Goal: Information Seeking & Learning: Compare options

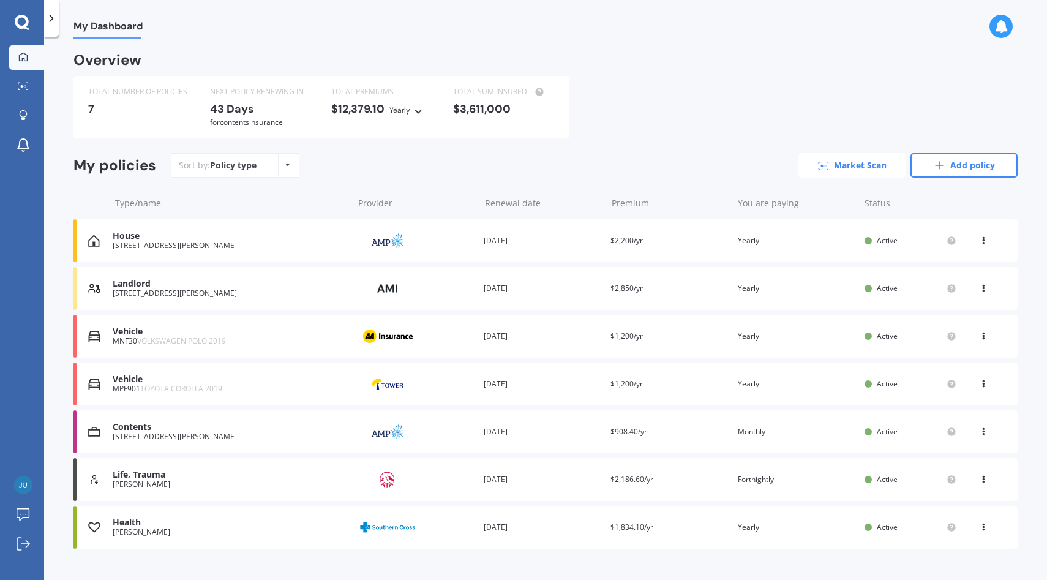
click at [855, 173] on link "Market Scan" at bounding box center [851, 165] width 107 height 24
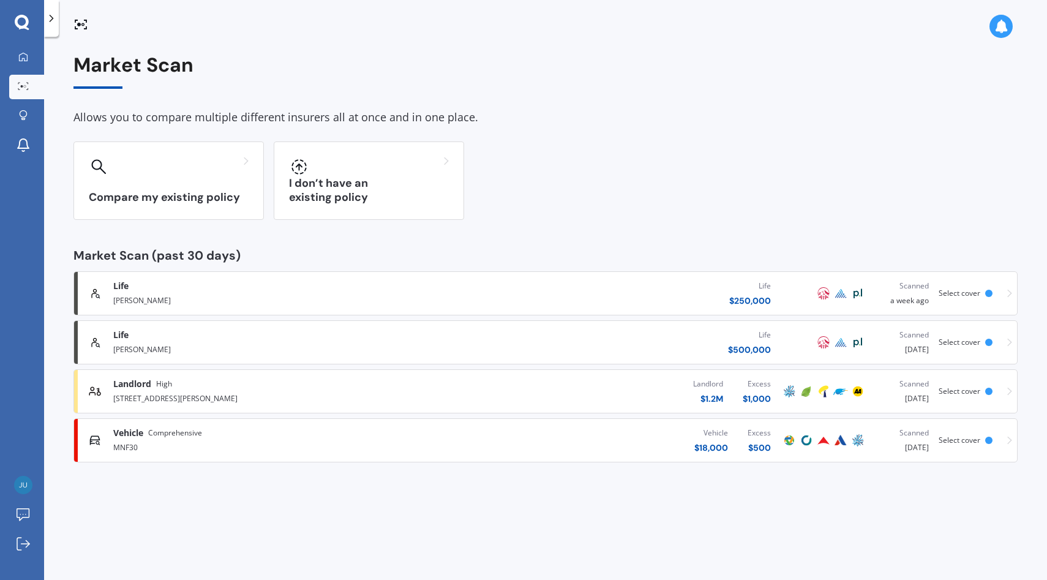
click at [500, 439] on div "Vehicle $ 18,000 Excess $ 500" at bounding box center [608, 440] width 346 height 37
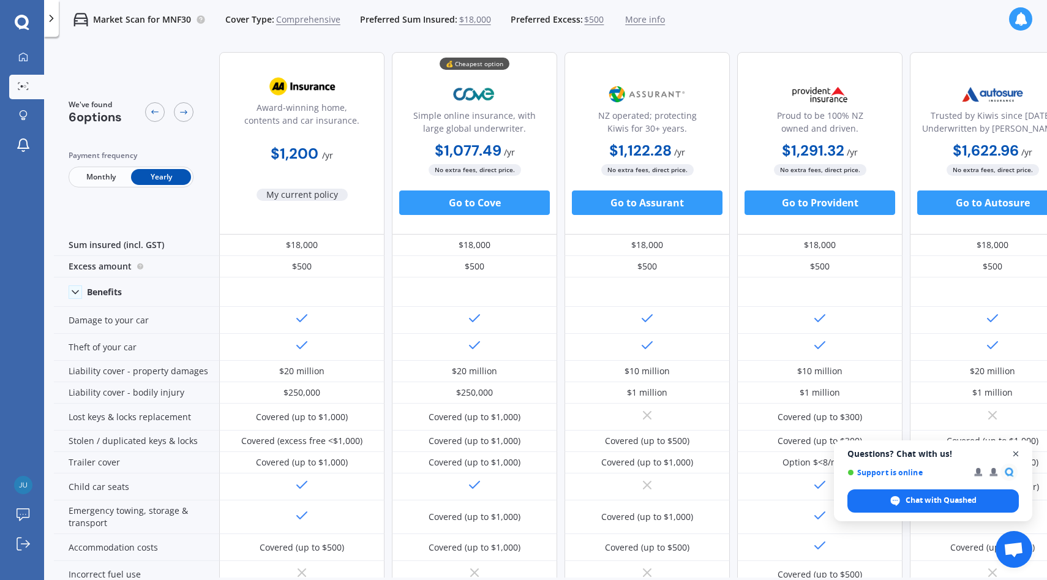
click at [1014, 456] on span "Open chat" at bounding box center [1015, 453] width 15 height 15
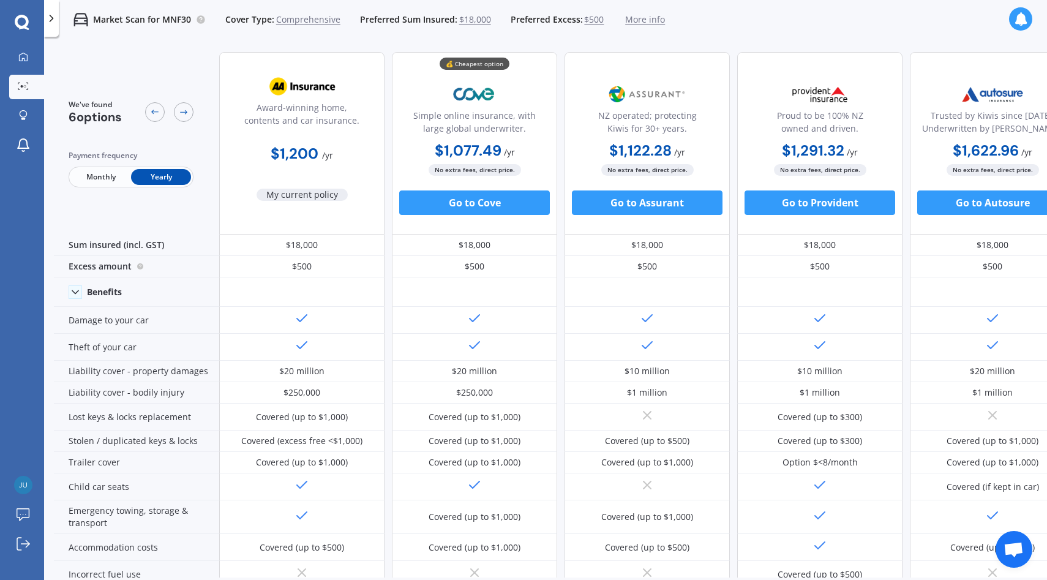
click at [26, 90] on div at bounding box center [23, 86] width 18 height 9
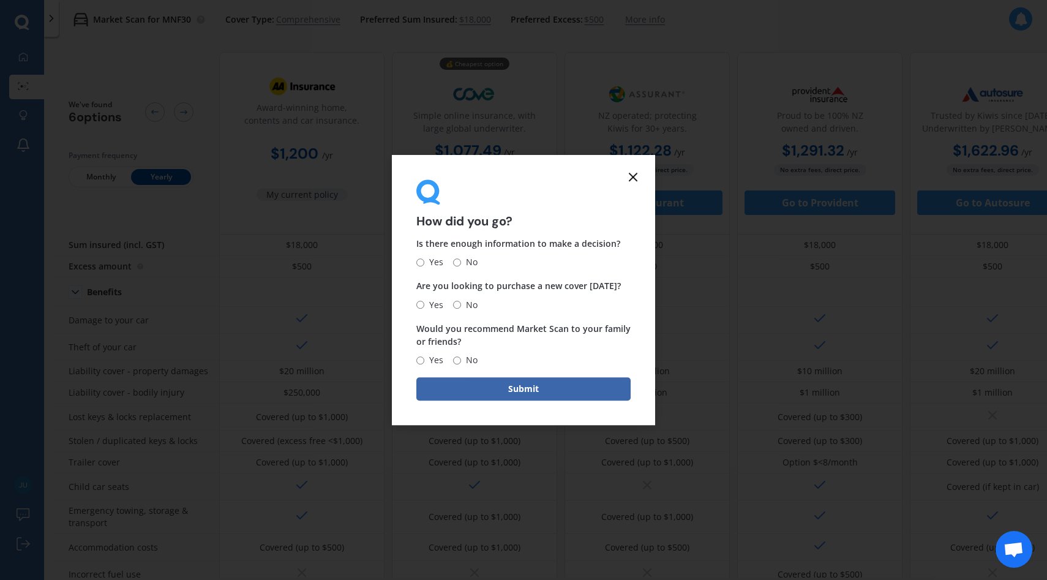
click at [634, 173] on icon at bounding box center [633, 177] width 15 height 15
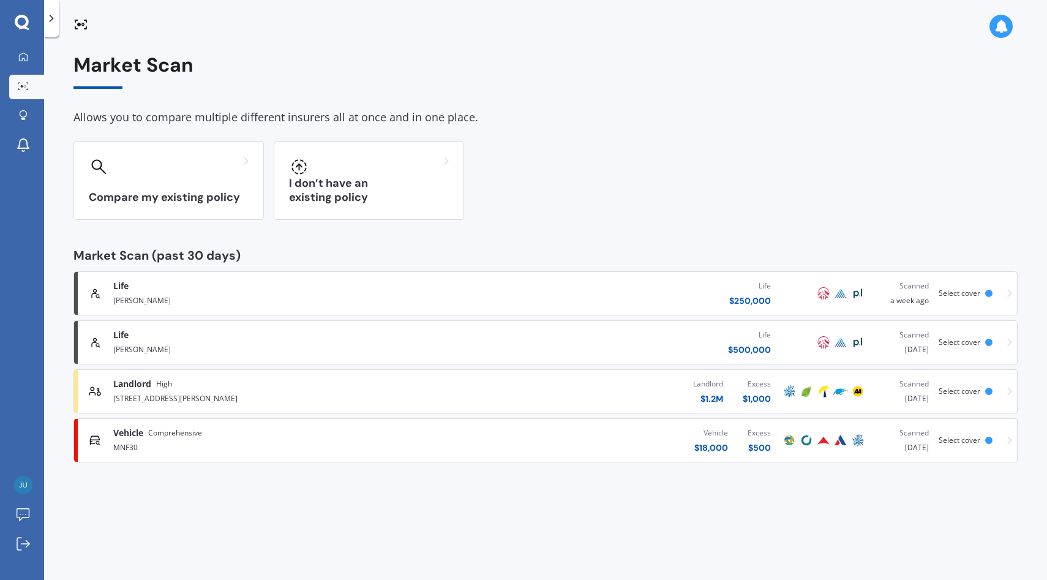
click at [583, 389] on div "Landlord $ 1.2M Excess $ 1,000" at bounding box center [608, 391] width 346 height 37
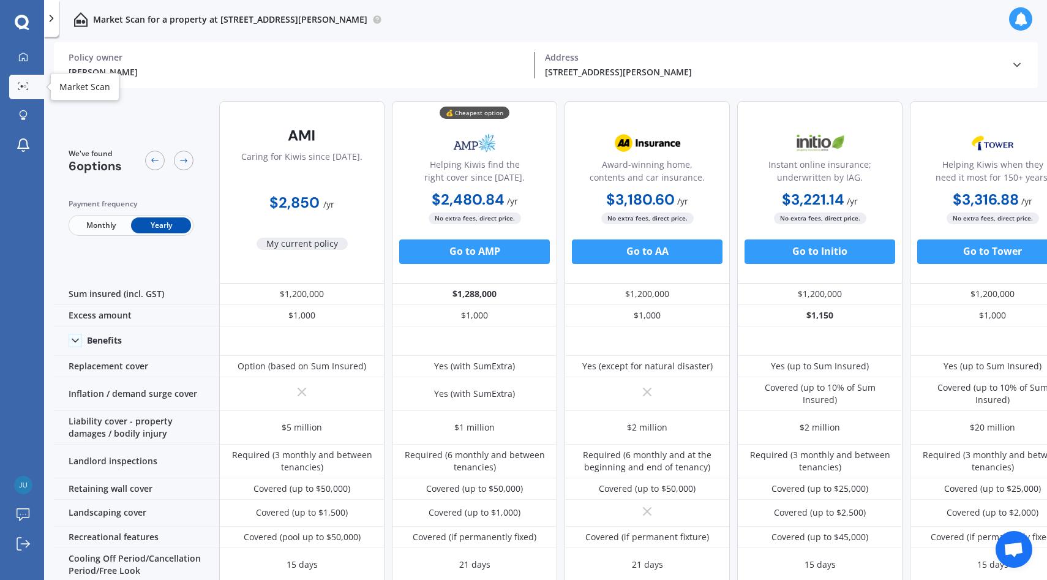
click at [24, 94] on link "Market Scan" at bounding box center [26, 87] width 35 height 24
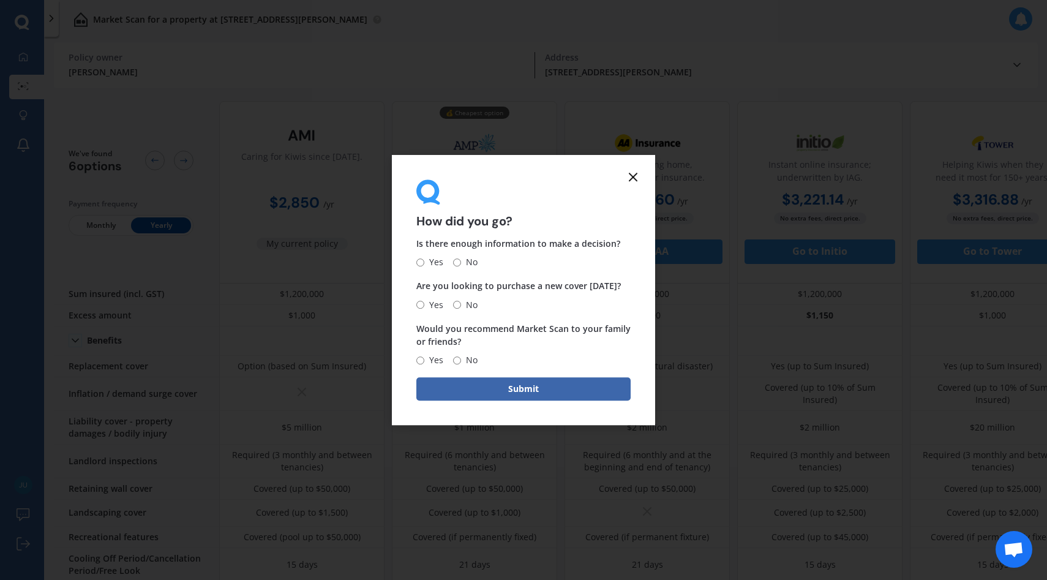
click at [634, 179] on icon at bounding box center [633, 177] width 15 height 15
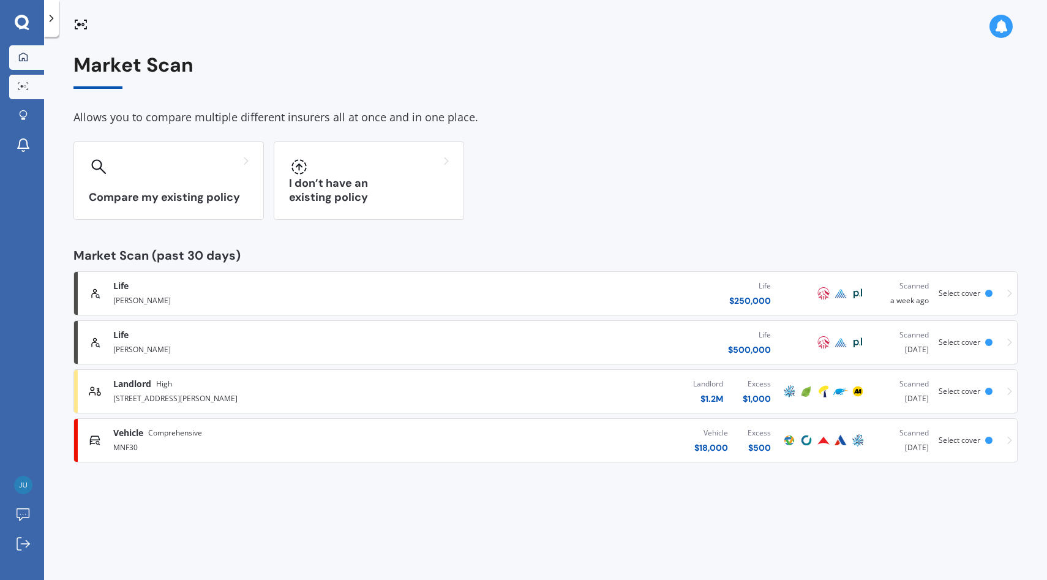
click at [32, 52] on div at bounding box center [23, 57] width 18 height 11
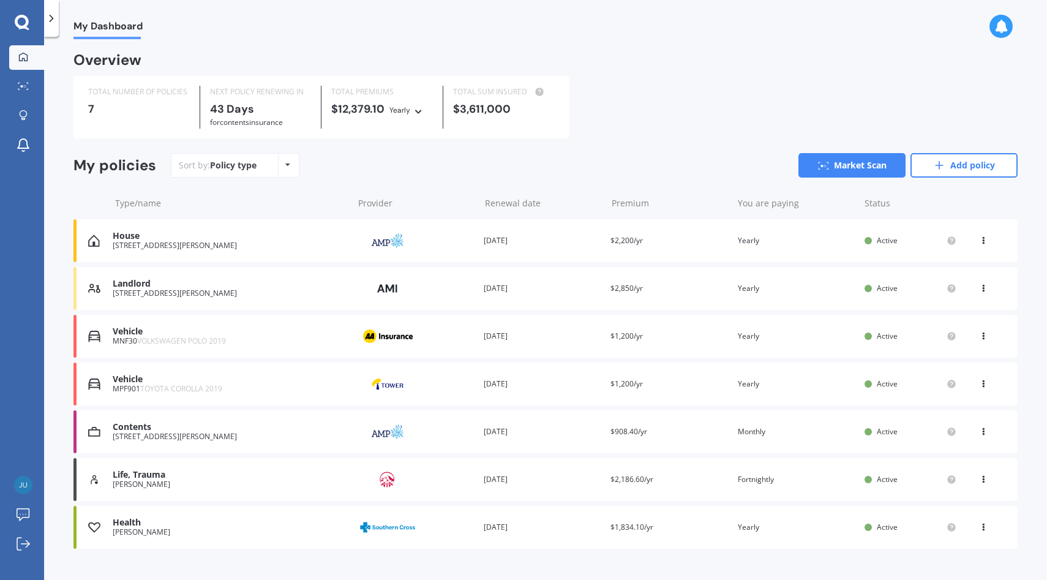
click at [52, 23] on icon at bounding box center [51, 18] width 12 height 12
